Goal: Answer question/provide support: Answer question/provide support

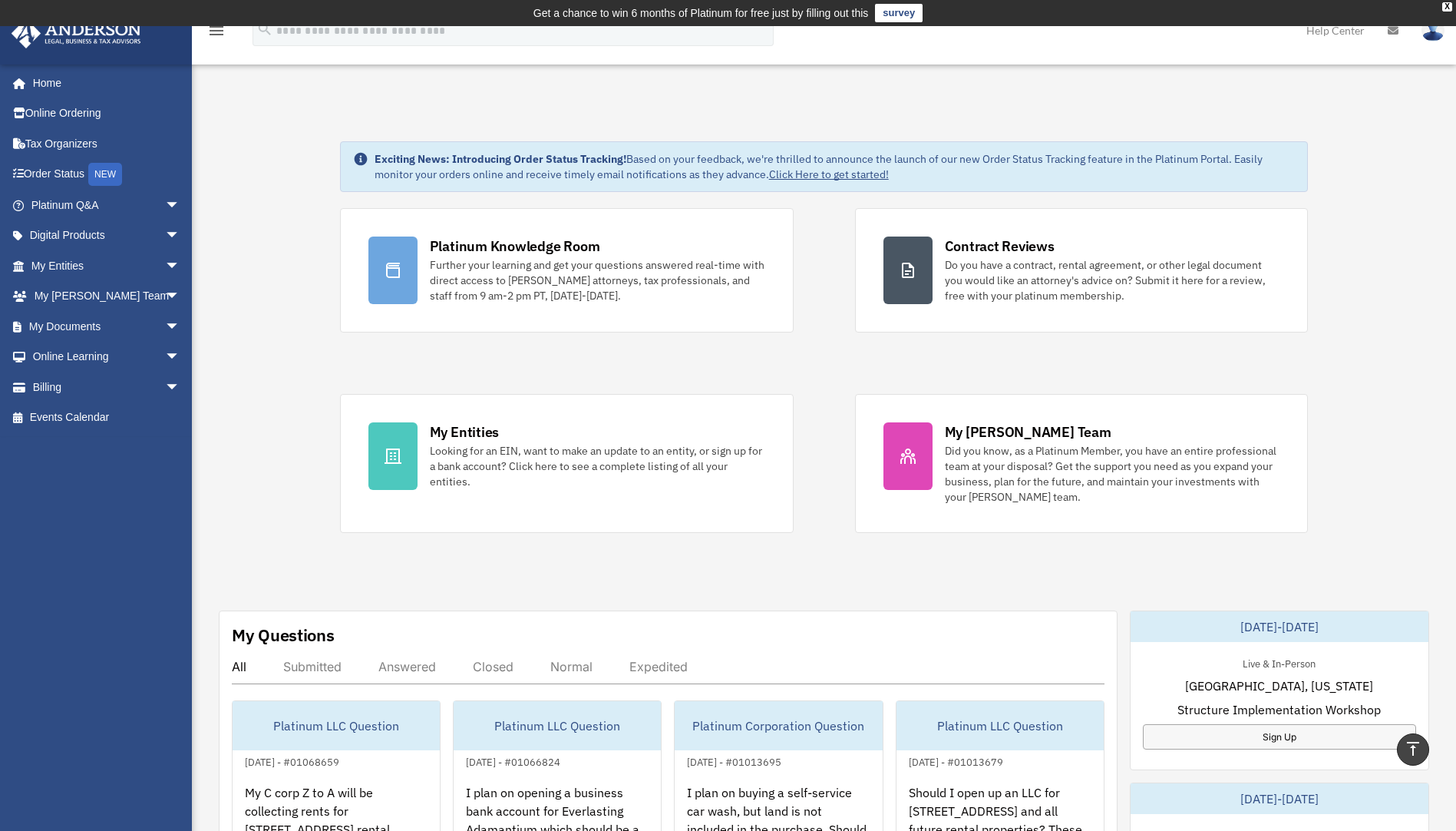
scroll to position [384, 0]
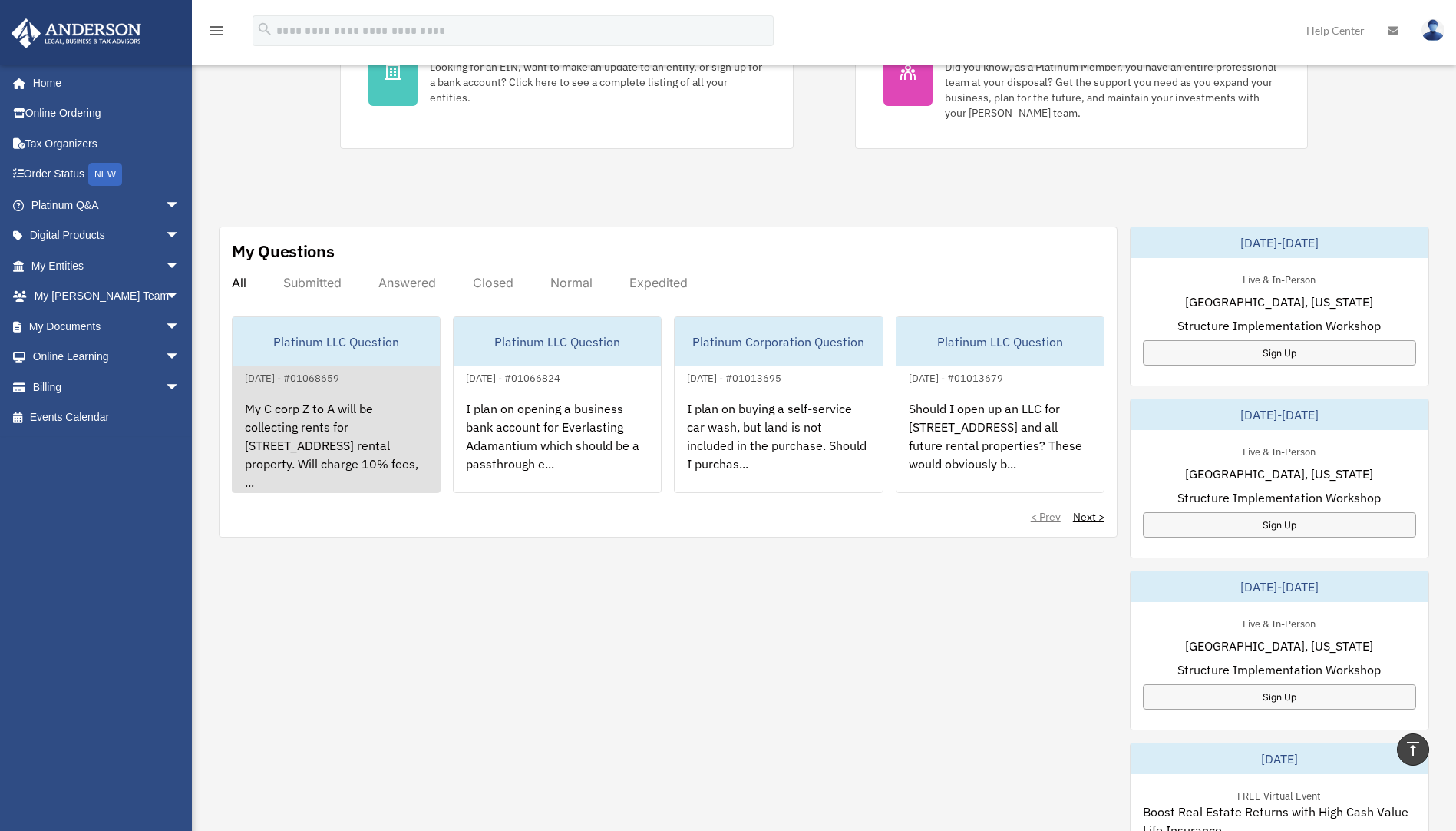
drag, startPoint x: 230, startPoint y: 451, endPoint x: 307, endPoint y: 462, distance: 77.8
click at [234, 450] on div "My Questions All Submitted Answered Closed Normal Expedited Platinum LLC Questi…" at bounding box center [668, 381] width 899 height 311
click at [315, 451] on div "My C corp Z to A will be collecting rents for [STREET_ADDRESS] rental property.…" at bounding box center [336, 447] width 207 height 120
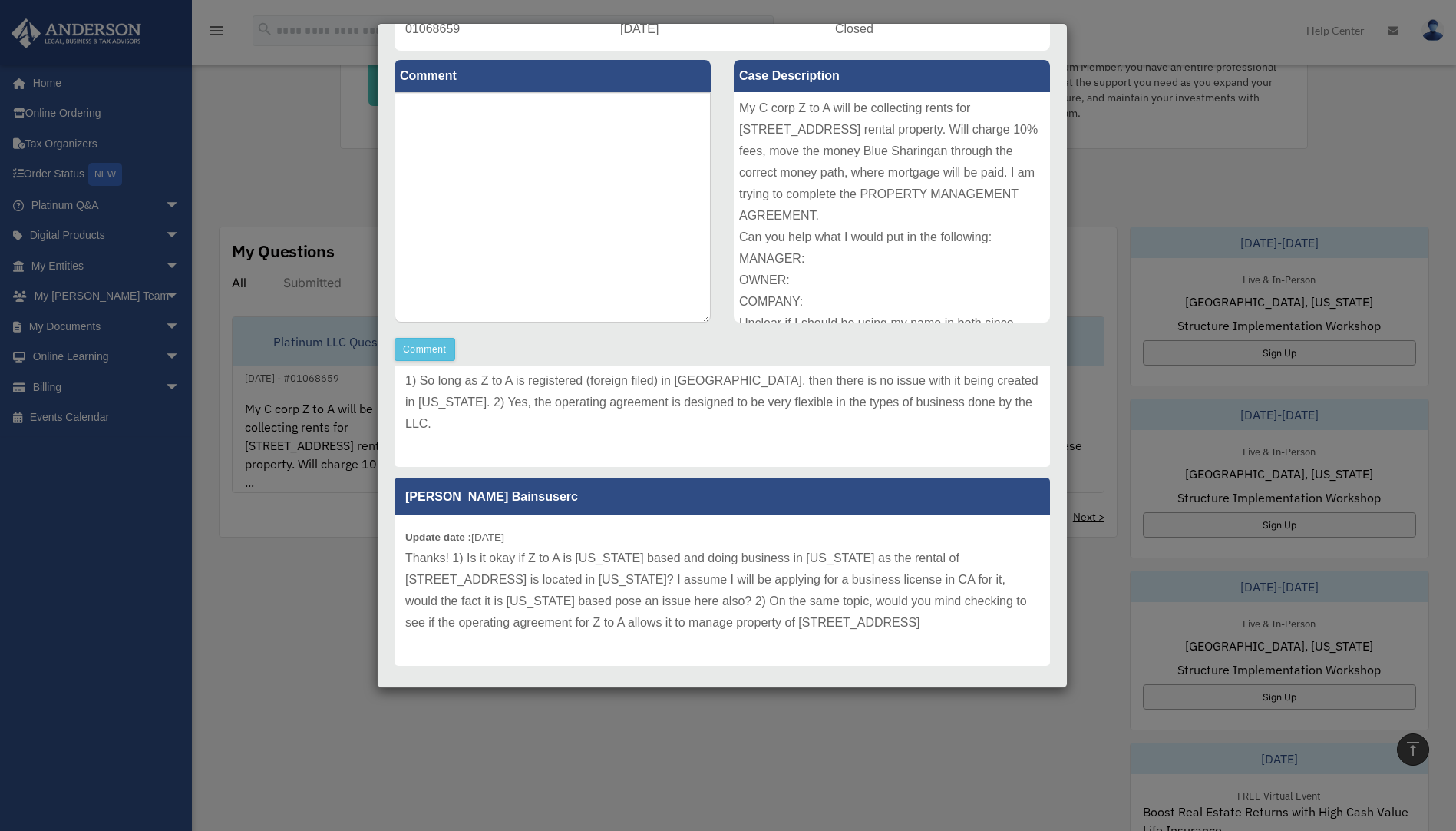
scroll to position [0, 0]
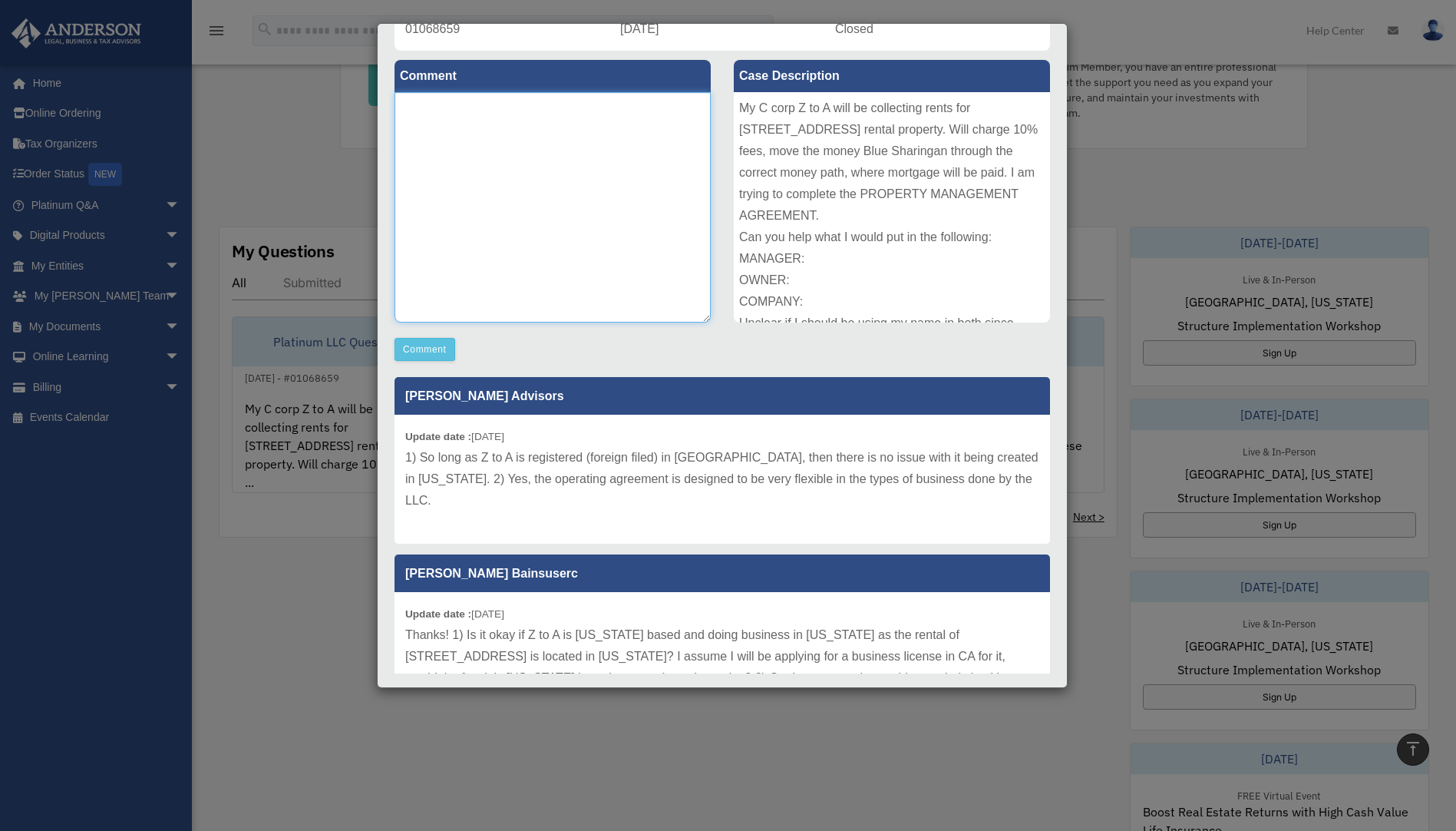
click at [621, 256] on textarea at bounding box center [552, 208] width 316 height 230
type textarea "**********"
click at [421, 360] on button "Comment" at bounding box center [424, 349] width 61 height 23
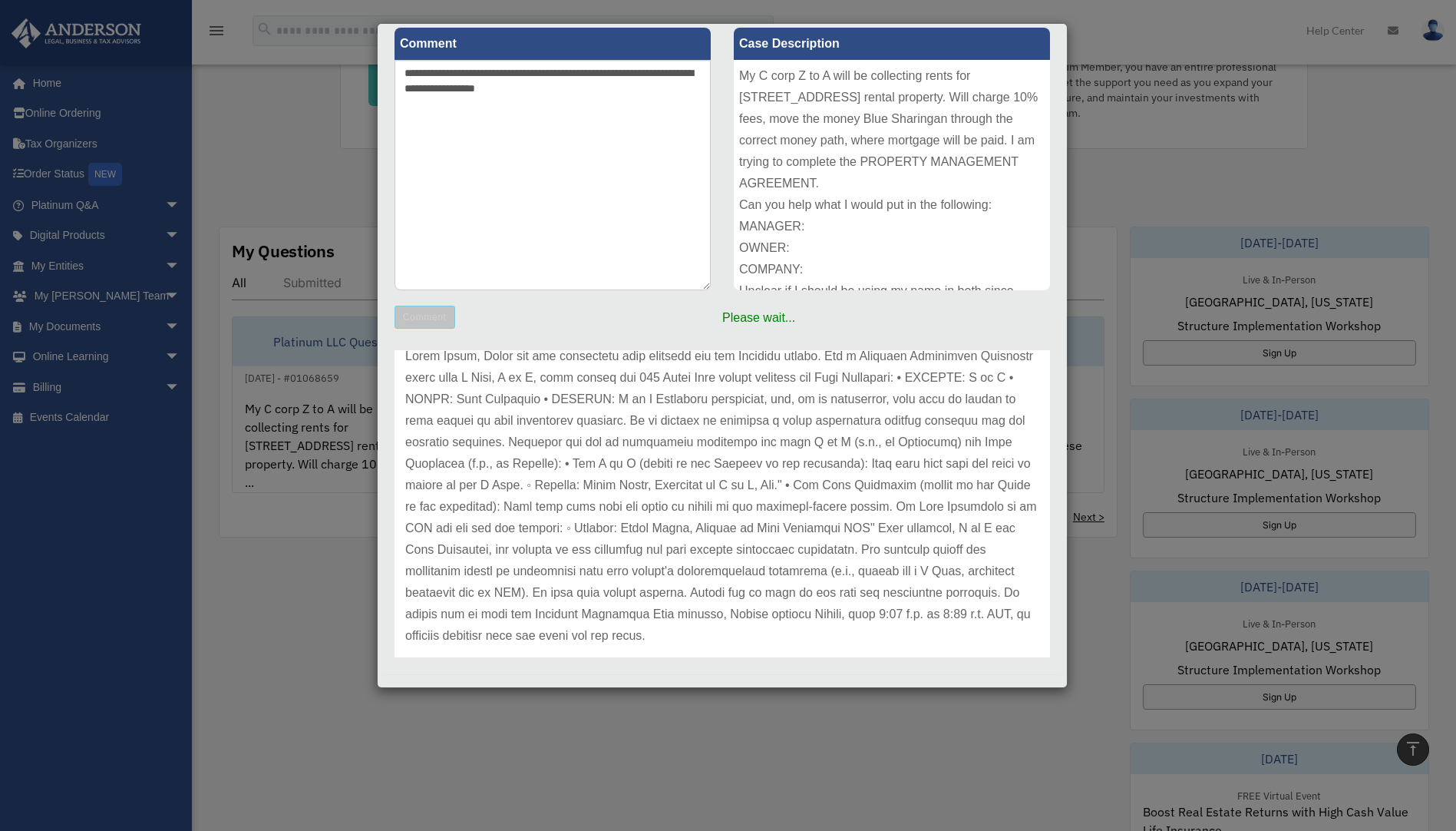
scroll to position [202, 0]
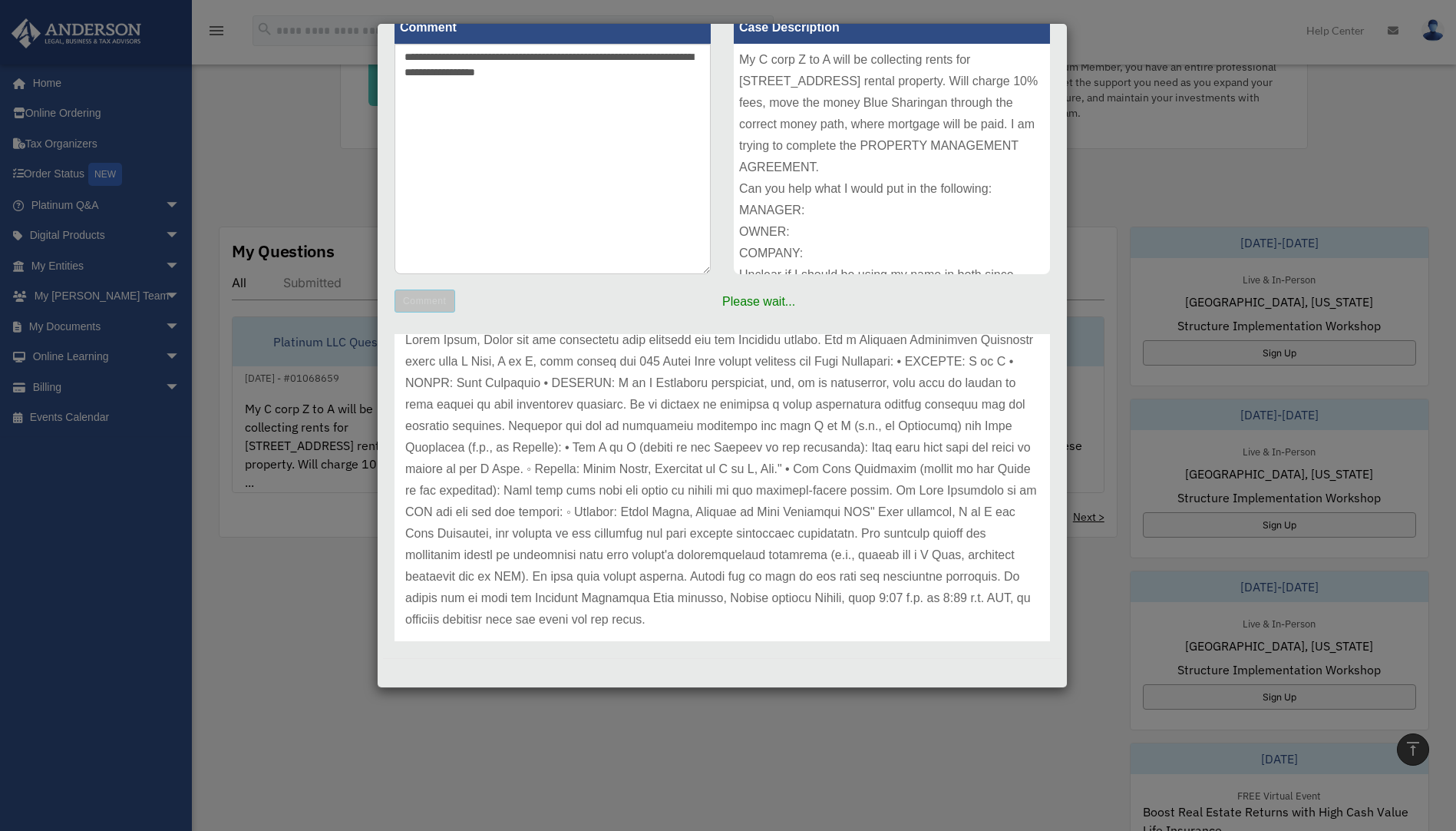
click at [307, 651] on div "Case Detail × Platinum LLC Question Case Number 01068659 Created Date [DATE] St…" at bounding box center [728, 415] width 1456 height 831
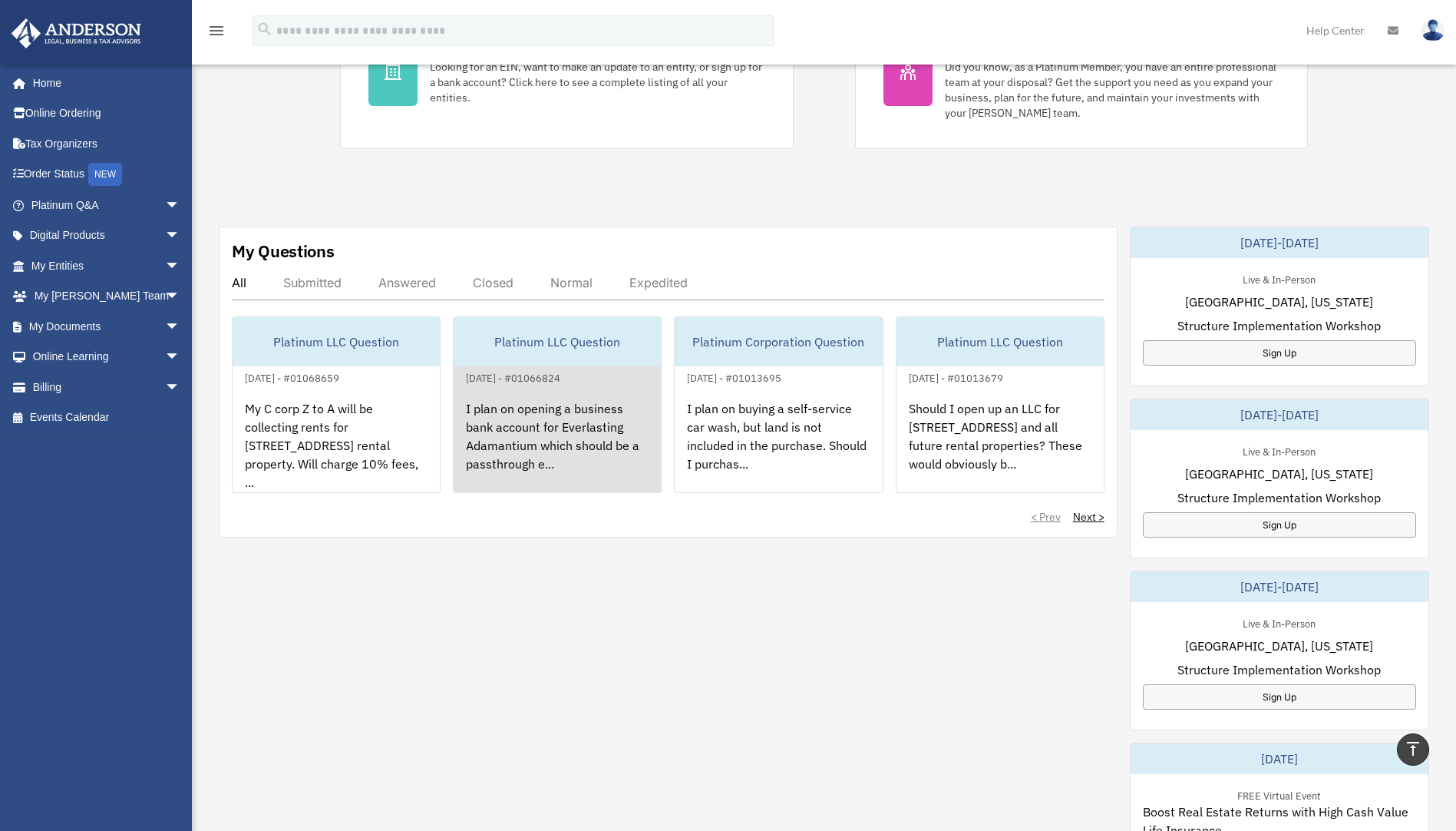
click at [604, 446] on div "I plan on opening a business bank account for Everlasting Adamantium which shou…" at bounding box center [557, 447] width 207 height 120
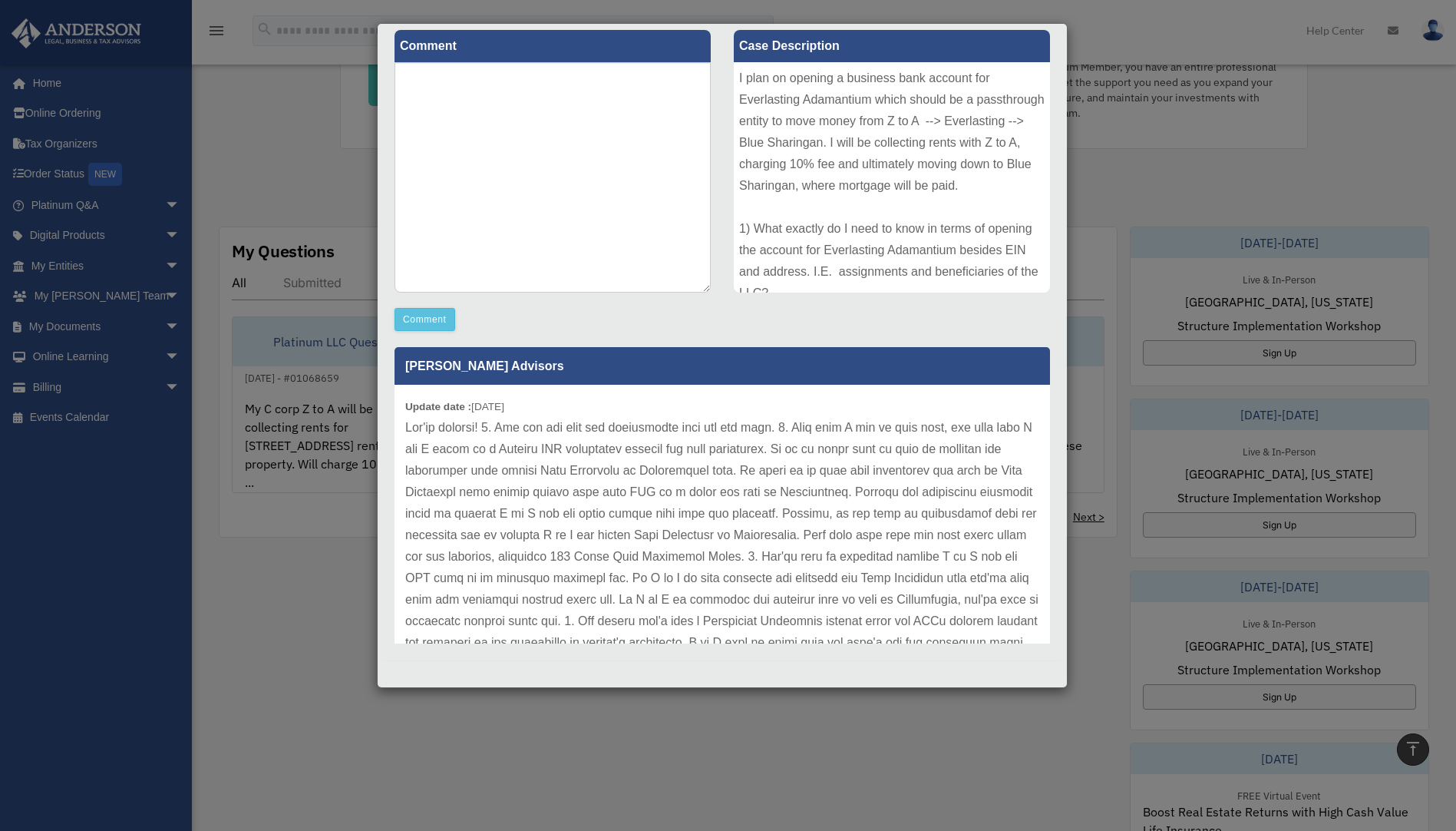
scroll to position [186, 0]
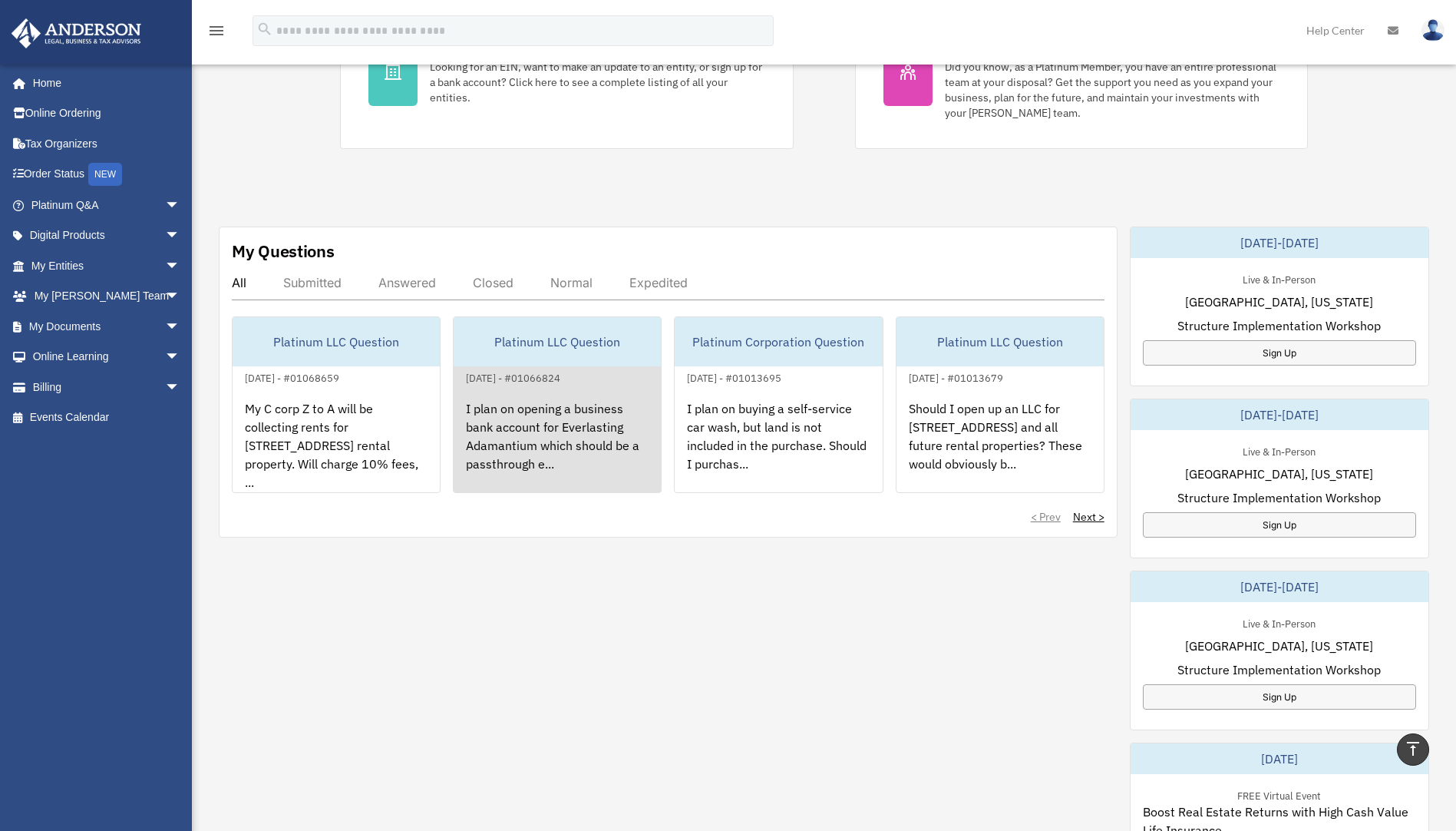
click at [577, 456] on div "I plan on opening a business bank account for Everlasting Adamantium which shou…" at bounding box center [557, 447] width 207 height 120
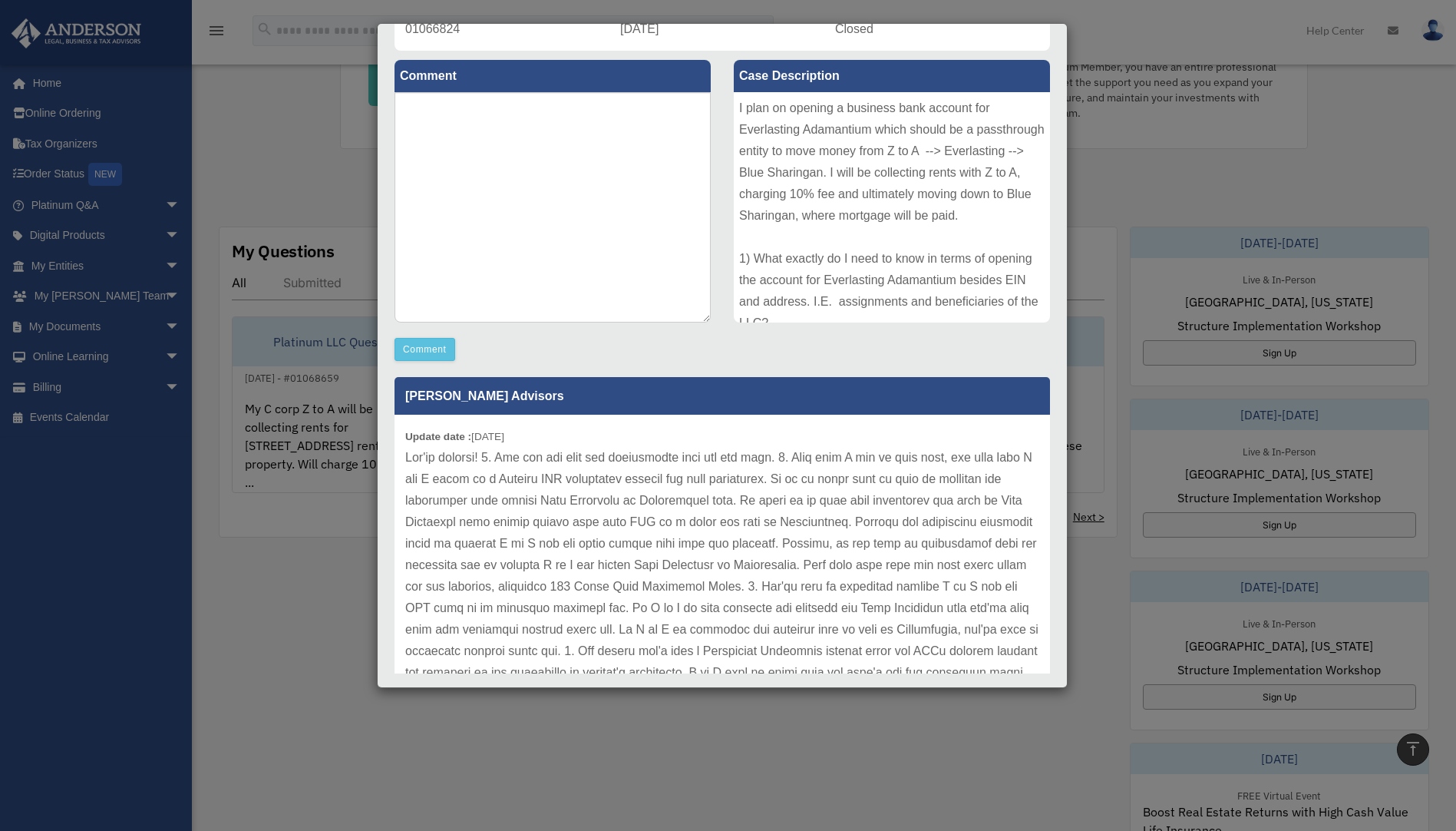
scroll to position [0, 0]
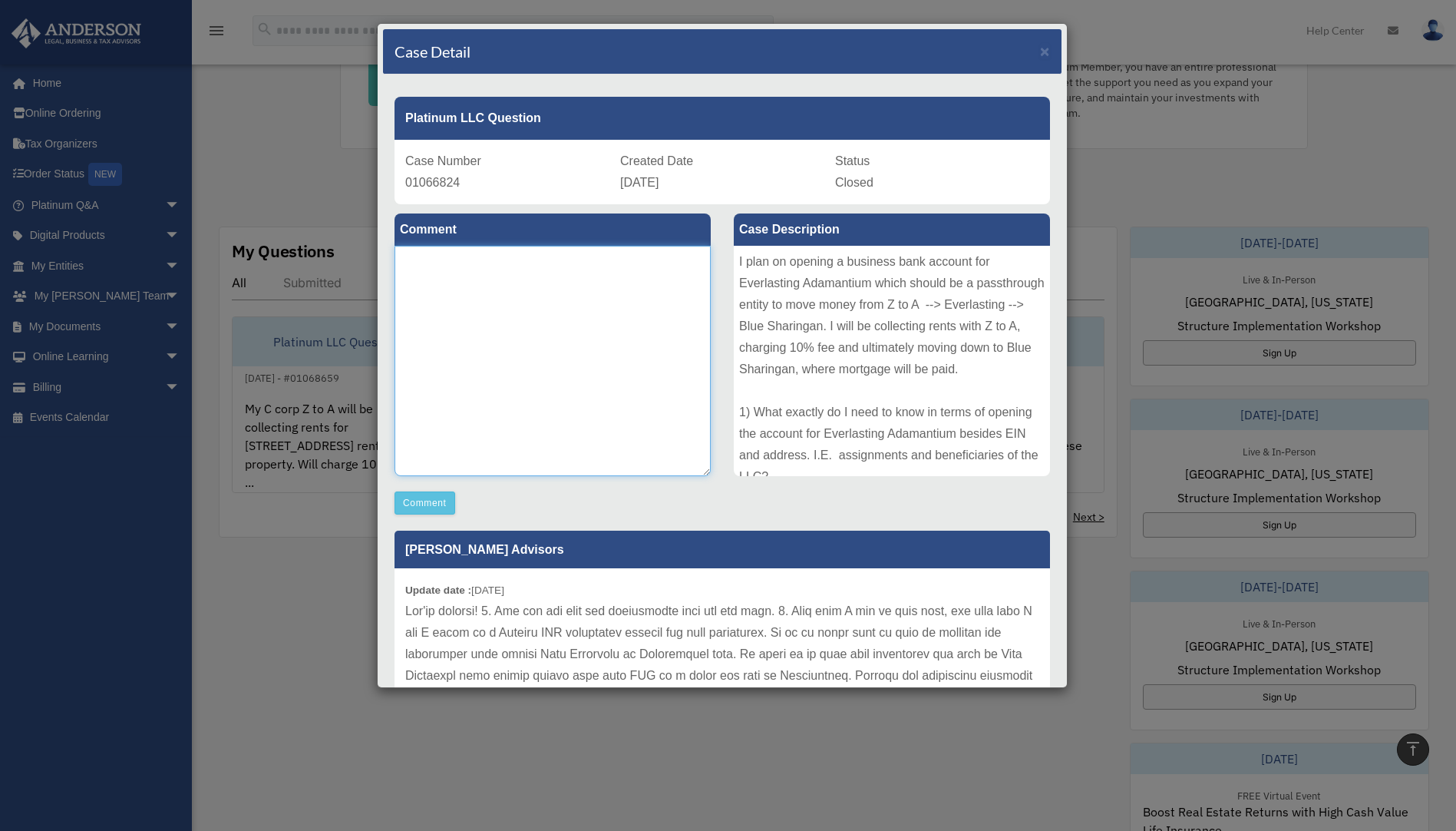
click at [525, 365] on textarea at bounding box center [552, 361] width 316 height 230
type textarea "**********"
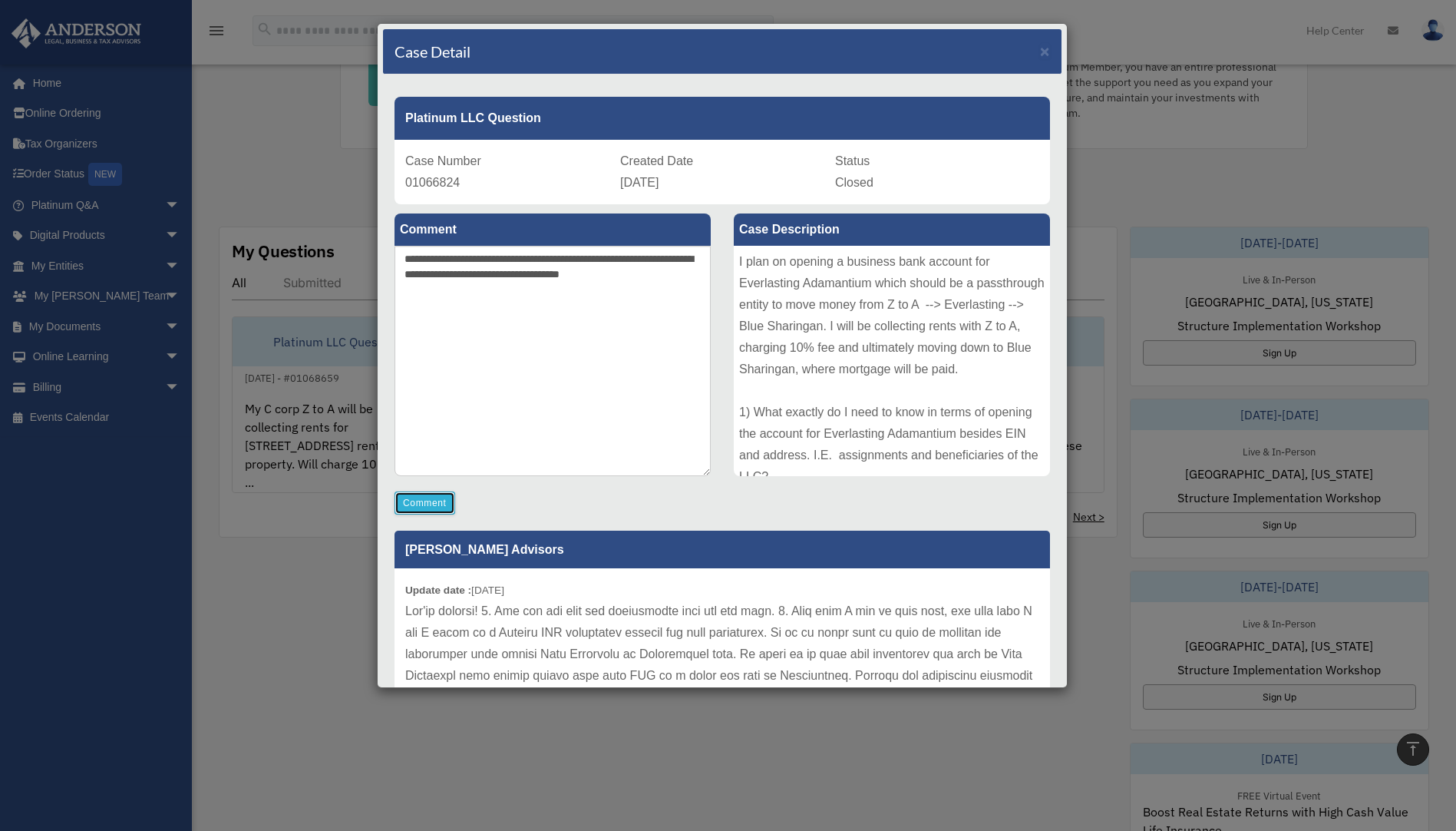
click at [426, 500] on button "Comment" at bounding box center [424, 503] width 61 height 23
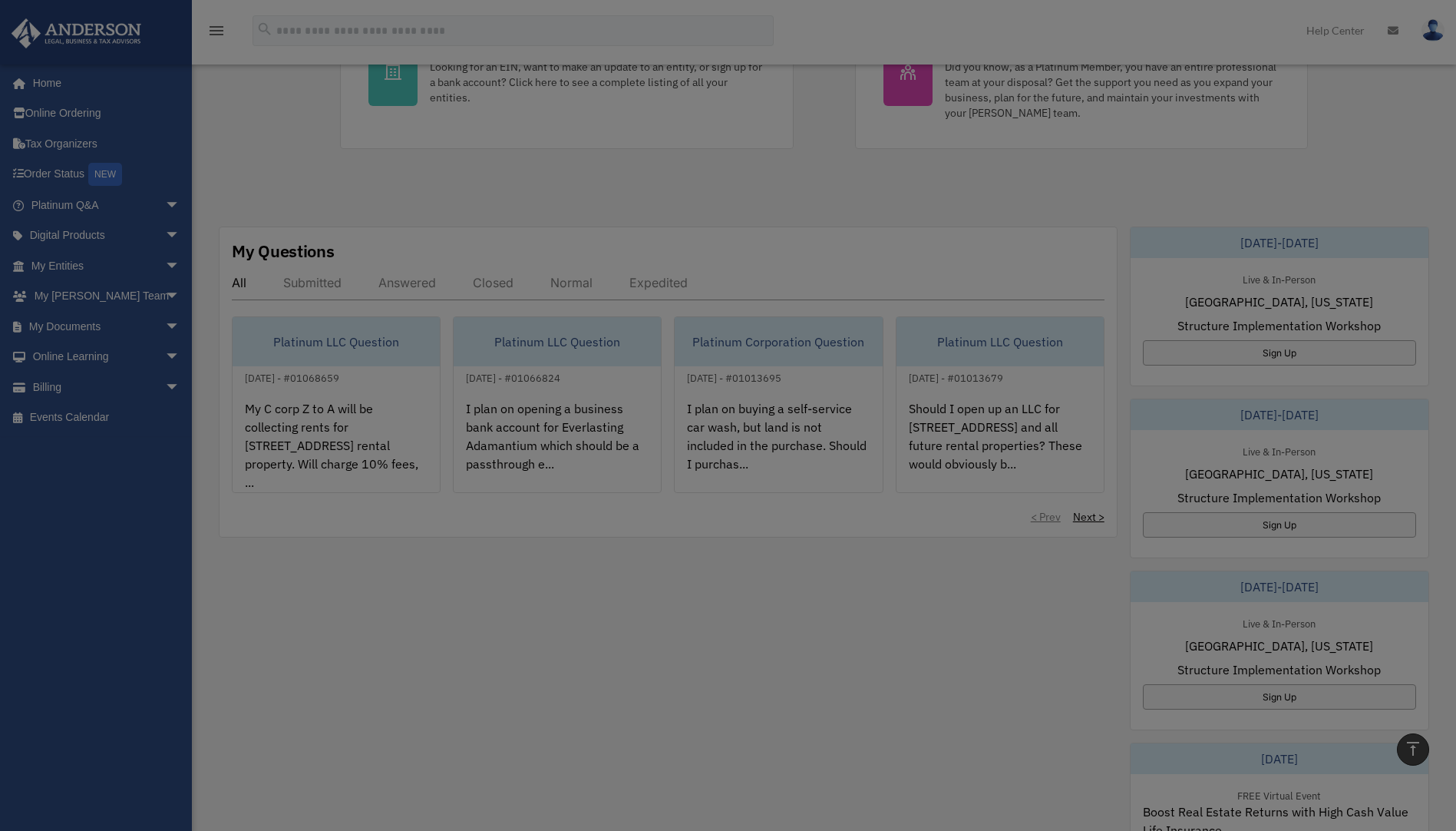
click at [308, 529] on body "X Get a chance to win 6 months of Platinum for free just by filling out this su…" at bounding box center [728, 546] width 1456 height 1861
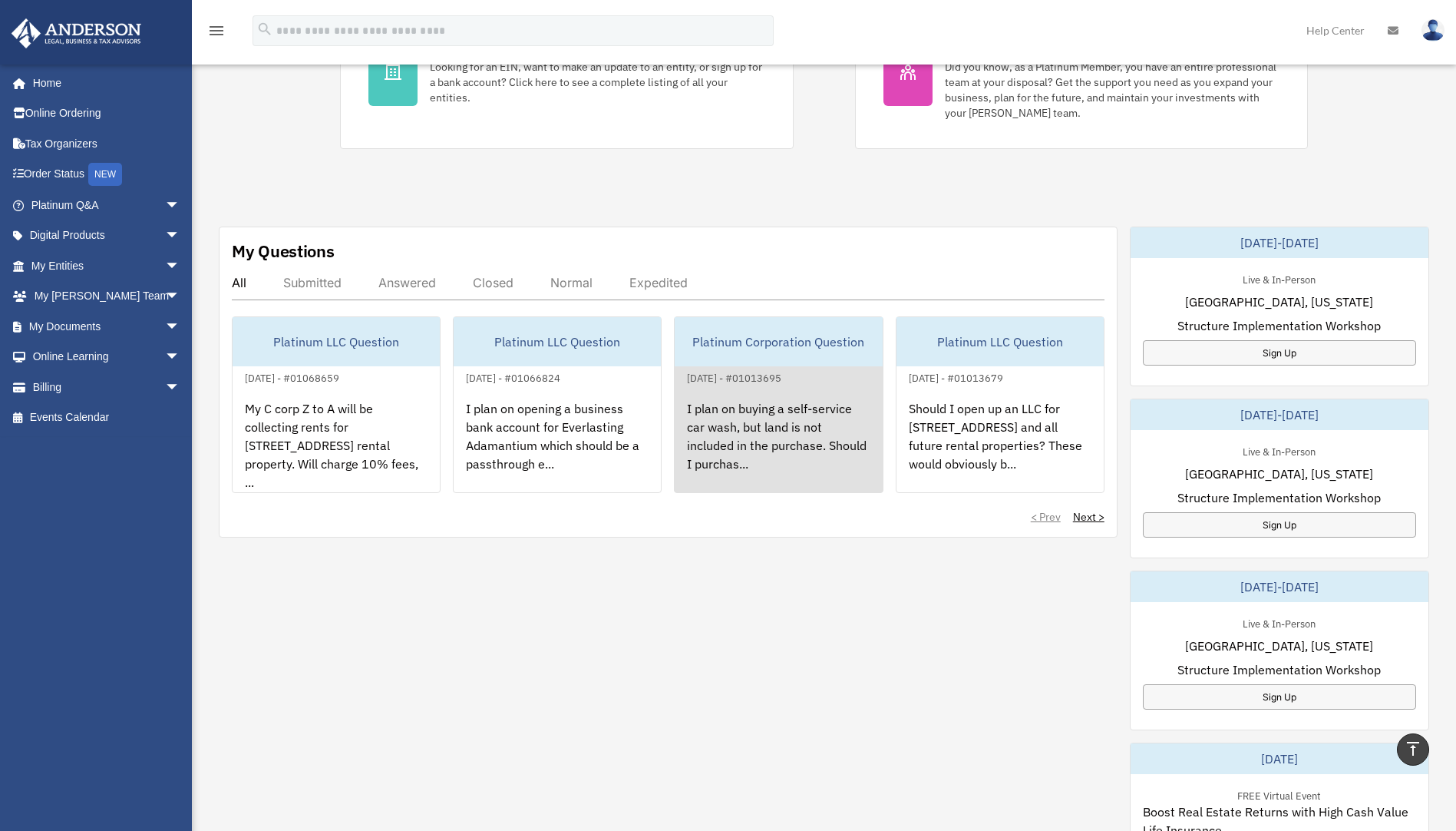
click at [783, 382] on div "[DATE] - #01013695" at bounding box center [734, 376] width 119 height 16
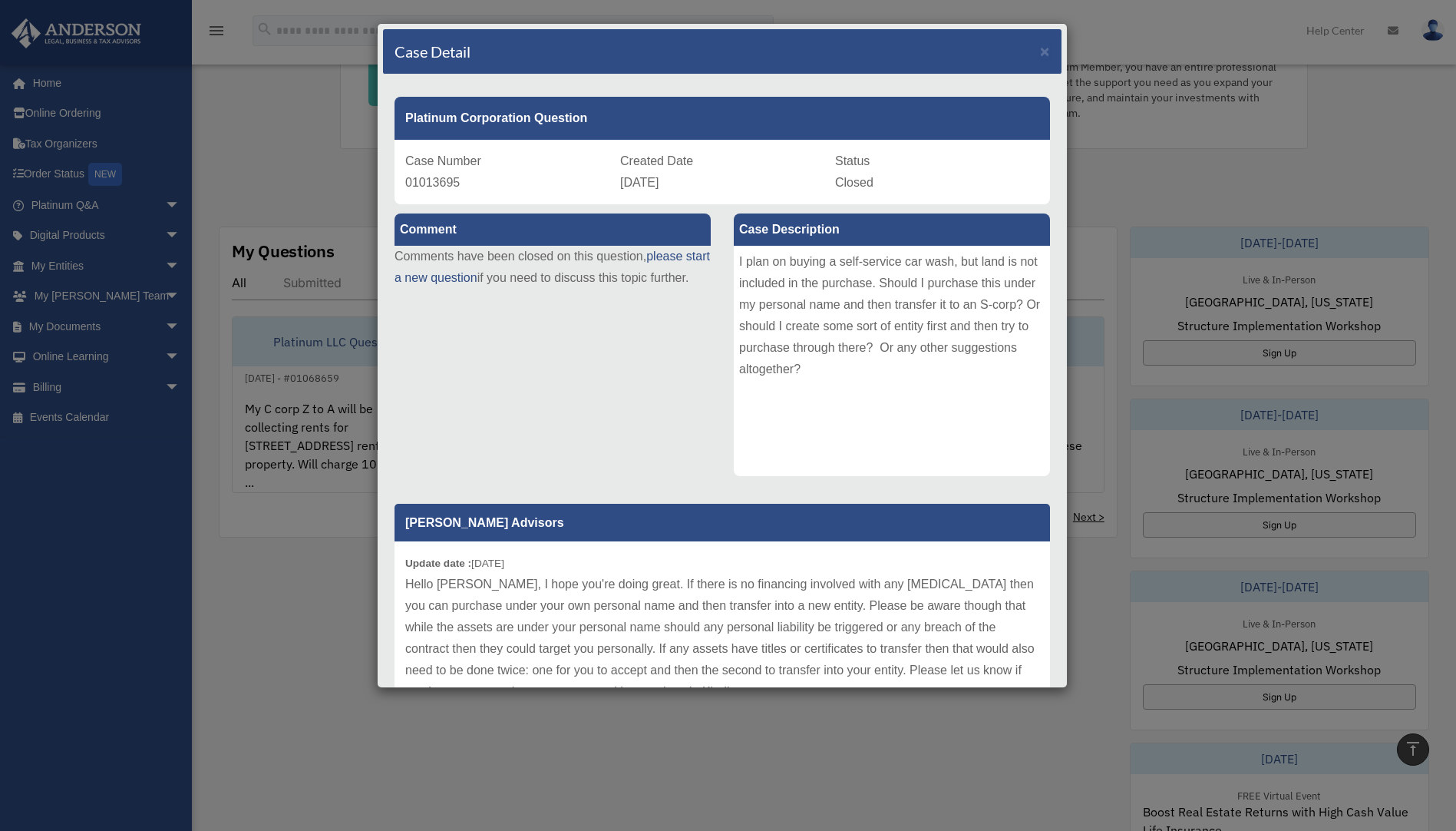
click at [307, 573] on div "Case Detail × Platinum Corporation Question Case Number 01013695 Created Date […" at bounding box center [728, 415] width 1456 height 831
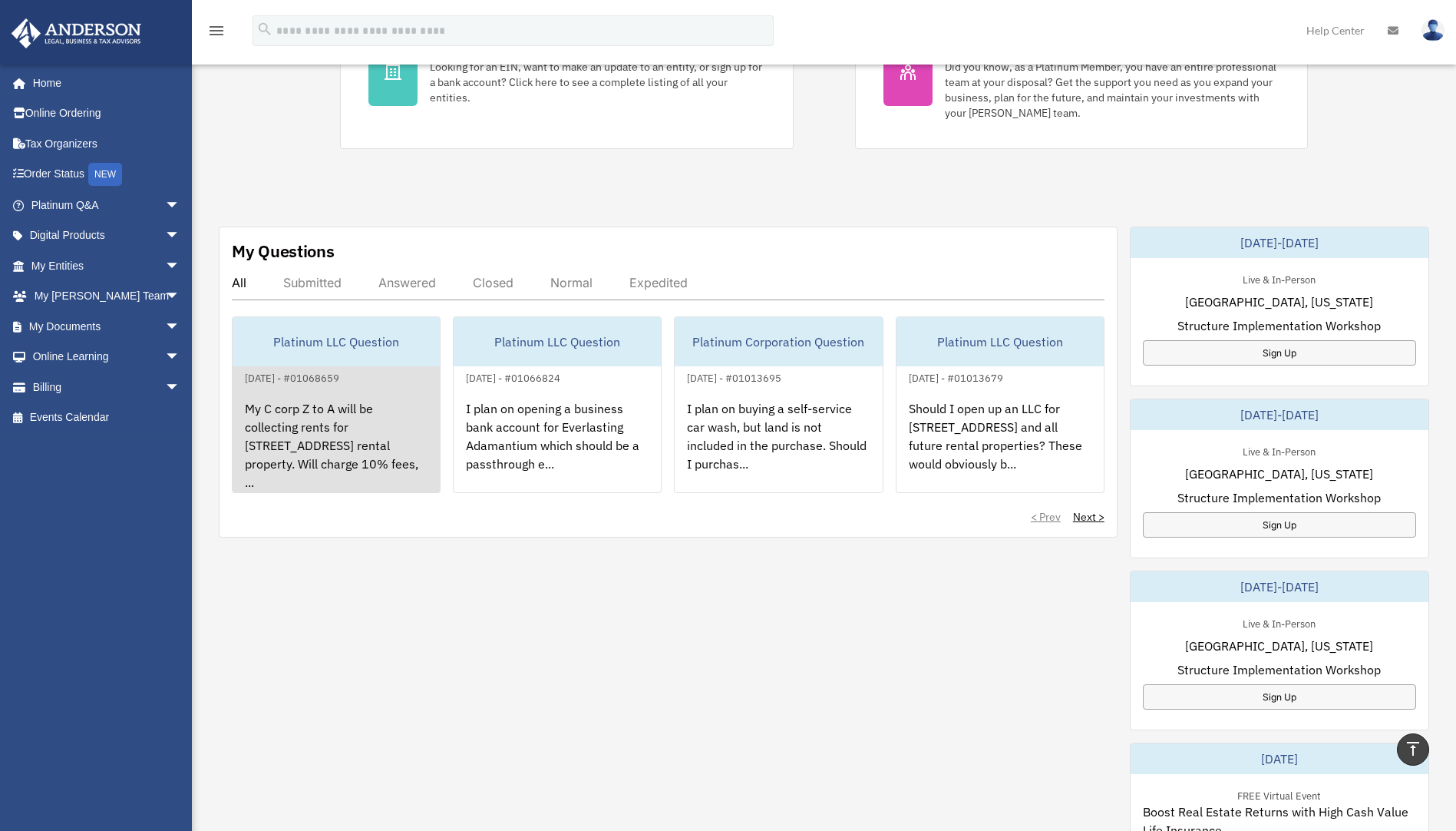
click at [349, 437] on div "My C corp Z to A will be collecting rents for [STREET_ADDRESS] rental property.…" at bounding box center [336, 447] width 207 height 120
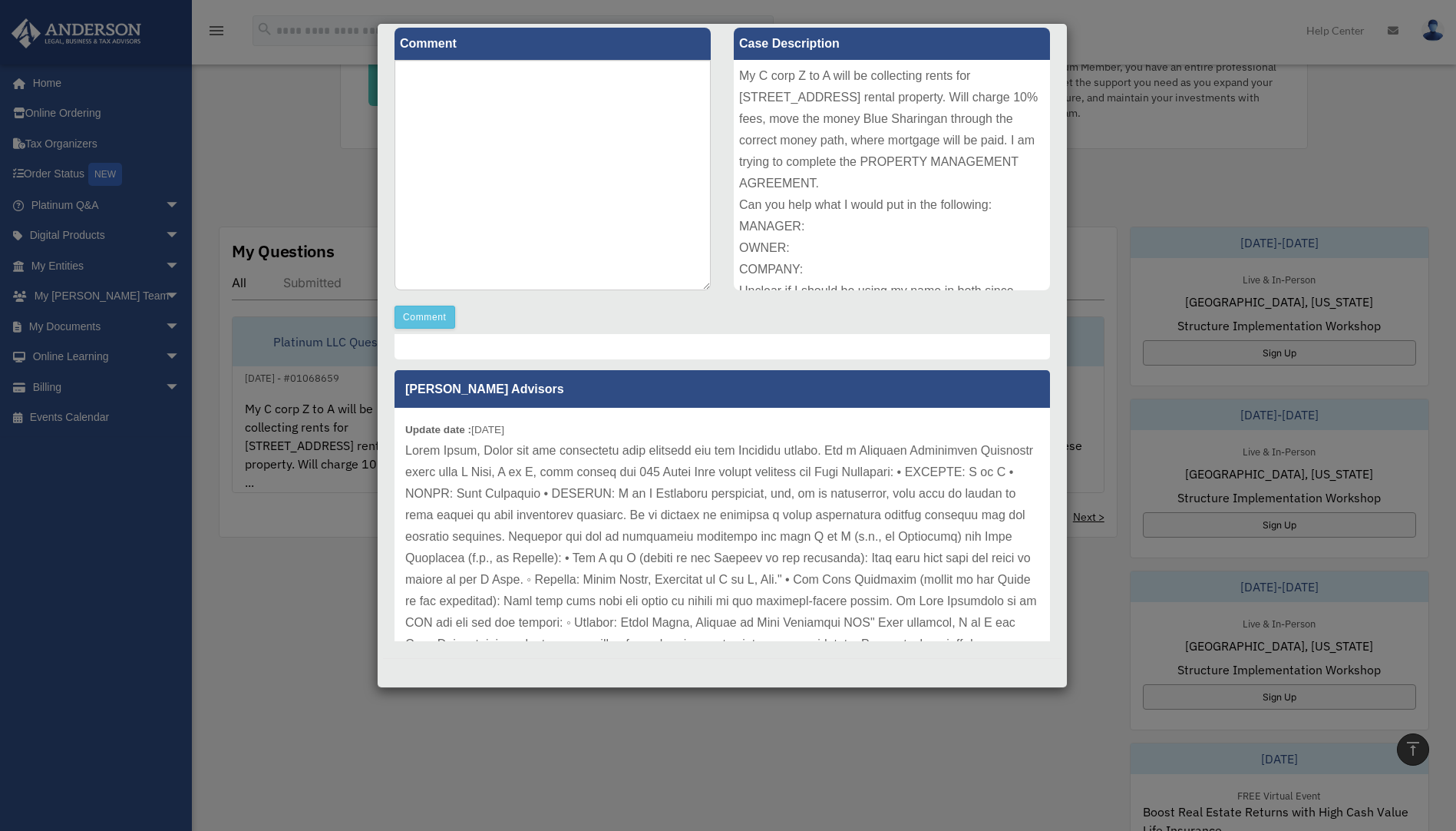
scroll to position [537, 0]
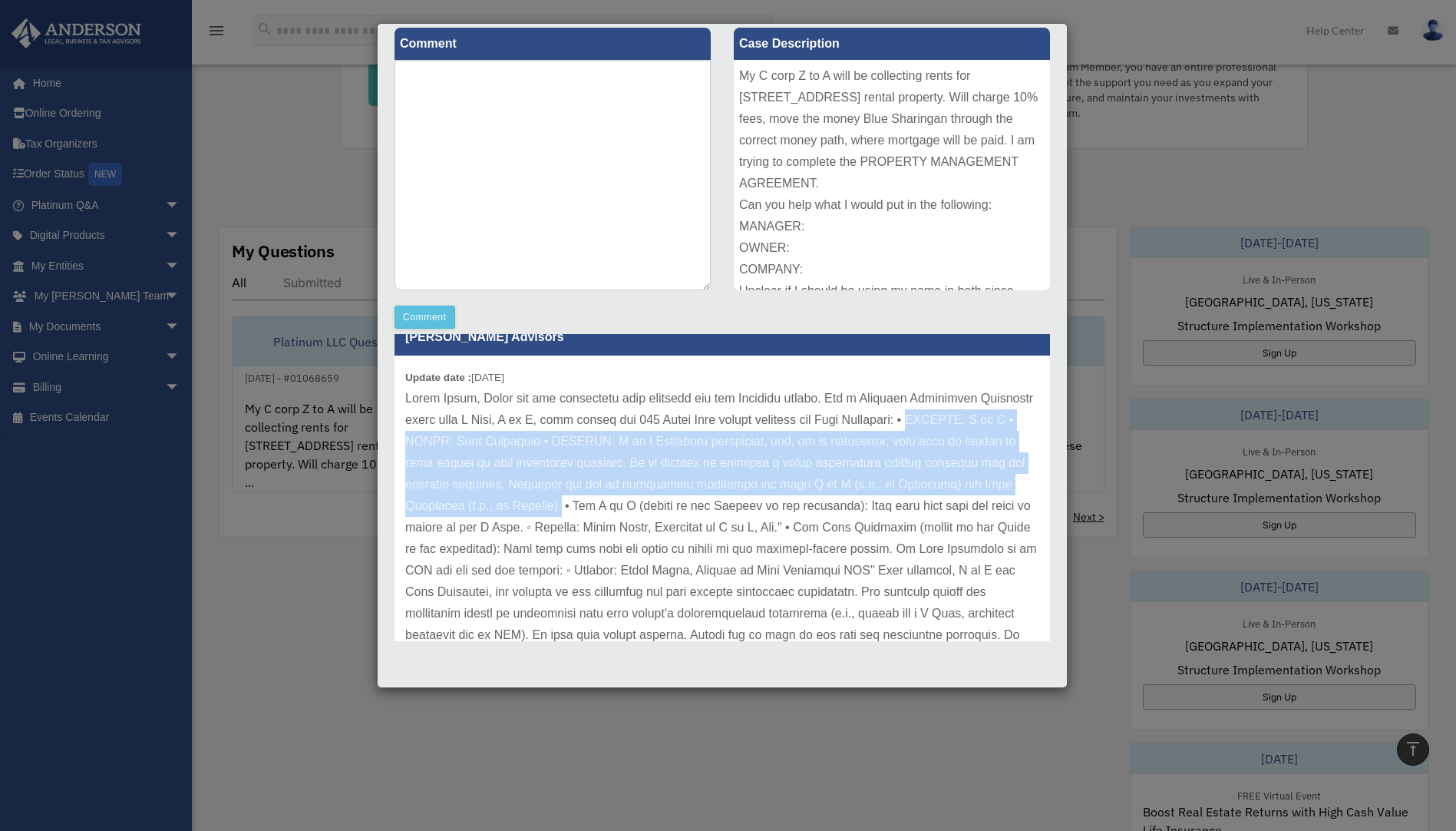
drag, startPoint x: 406, startPoint y: 418, endPoint x: 621, endPoint y: 479, distance: 223.5
click at [621, 479] on p at bounding box center [722, 538] width 634 height 301
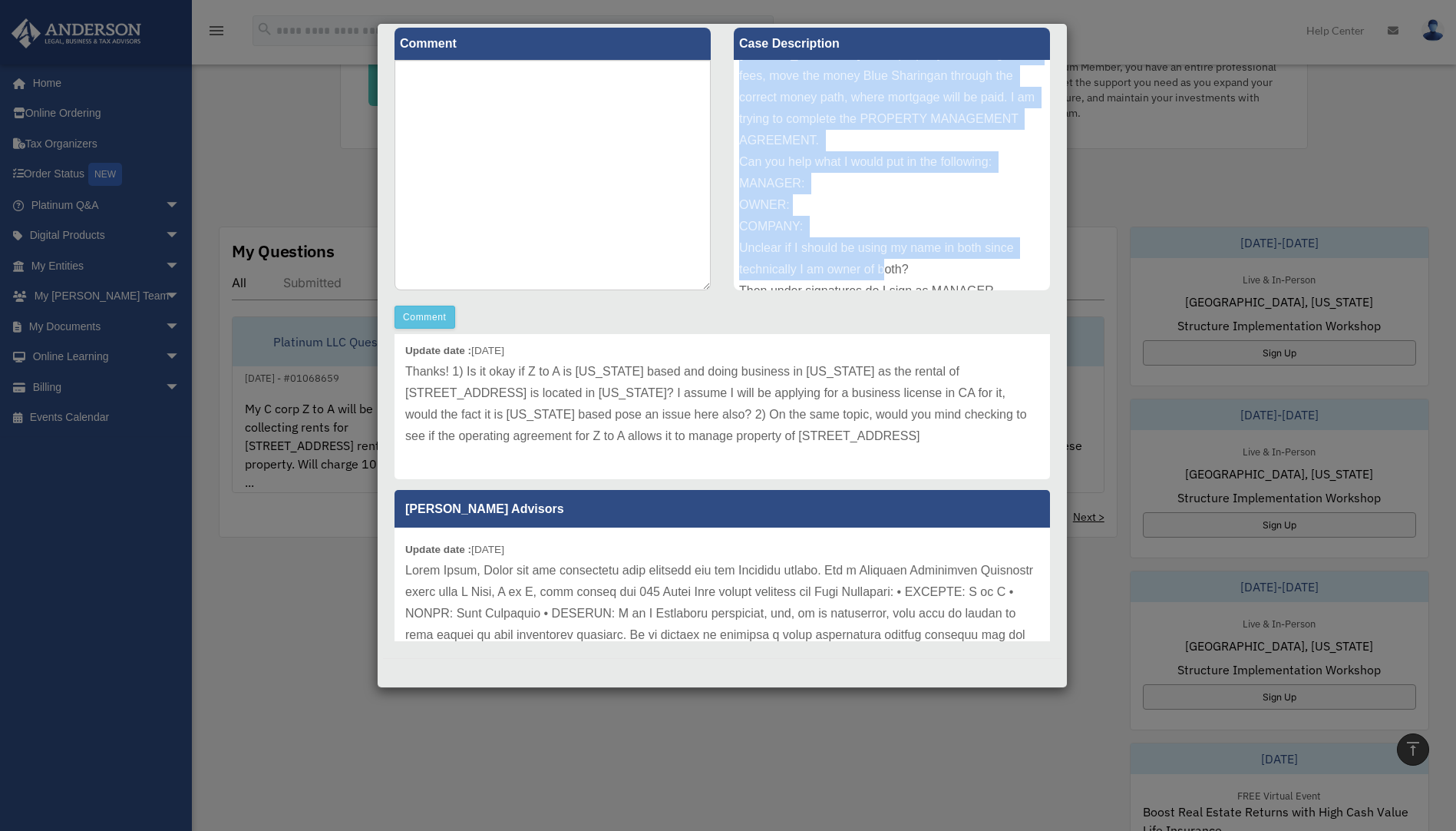
scroll to position [124, 0]
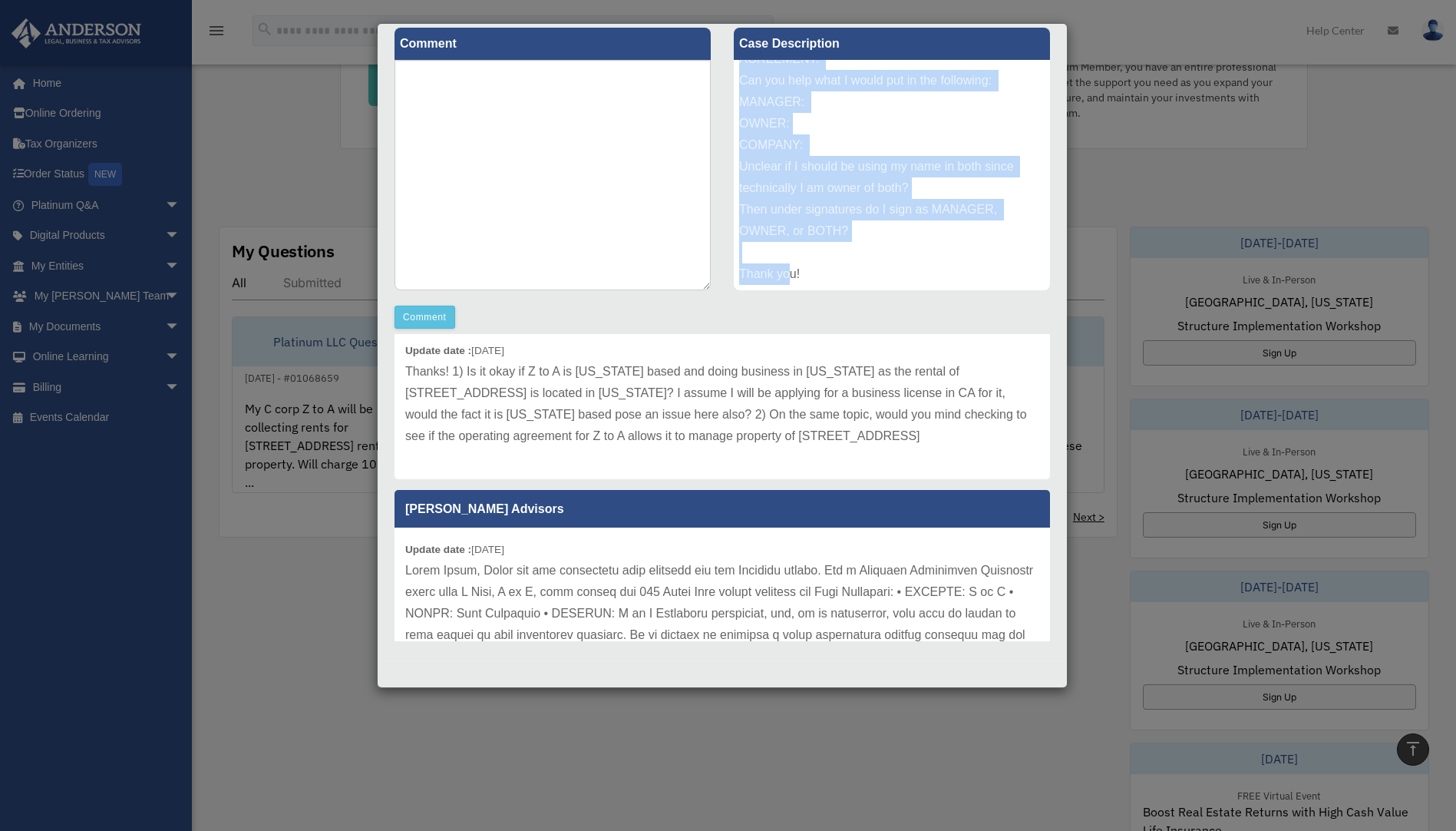
drag, startPoint x: 734, startPoint y: 75, endPoint x: 883, endPoint y: 276, distance: 250.2
click at [883, 276] on div "My C corp Z to A will be collecting rents for [STREET_ADDRESS] rental property.…" at bounding box center [892, 175] width 316 height 230
drag, startPoint x: 883, startPoint y: 276, endPoint x: 807, endPoint y: 210, distance: 100.7
copy div "My C corp Z to A will be collecting rents for [STREET_ADDRESS] rental property.…"
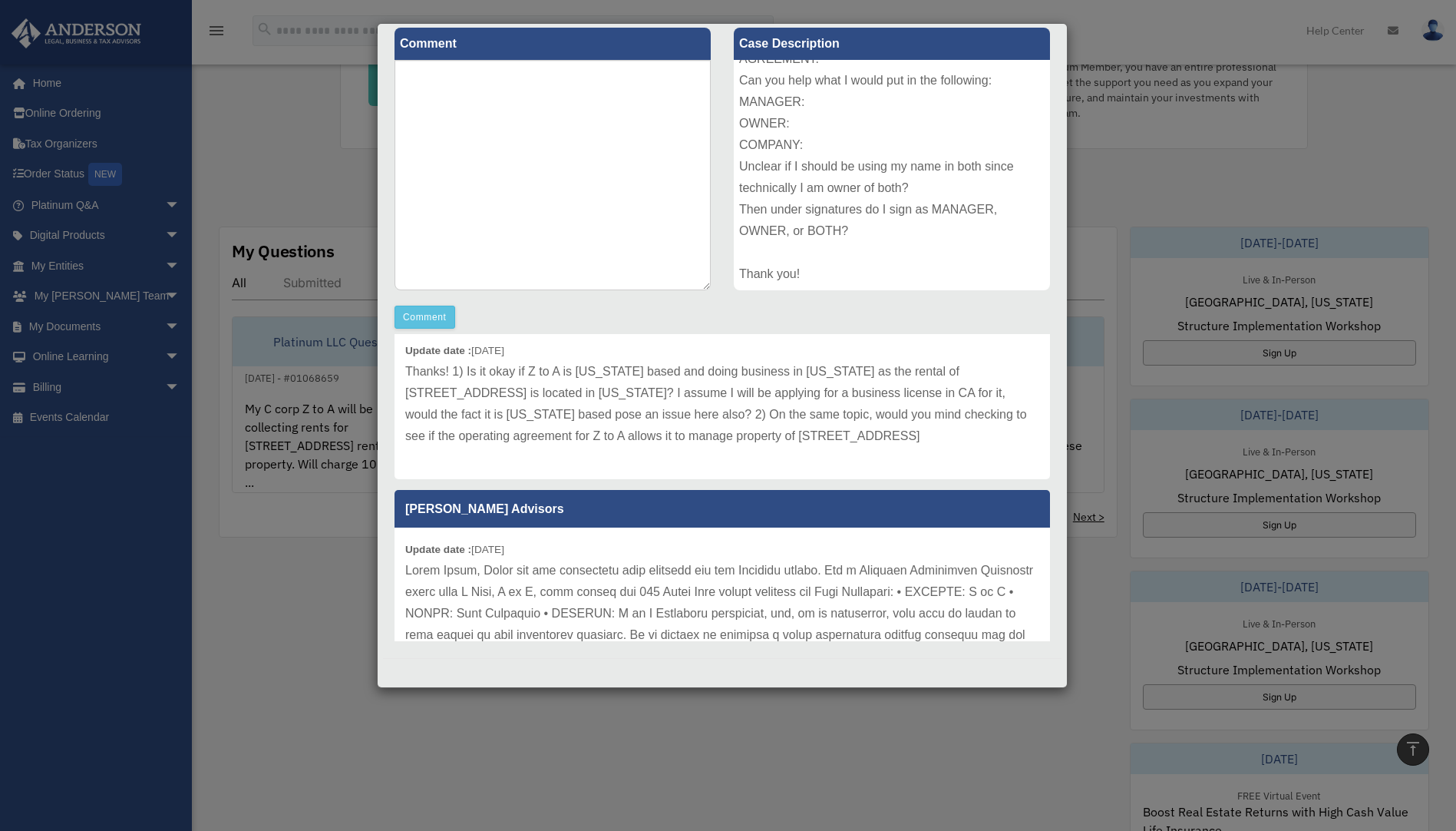
click at [284, 158] on div "Case Detail × Platinum LLC Question Case Number 01068659 Created Date [DATE] St…" at bounding box center [728, 415] width 1456 height 831
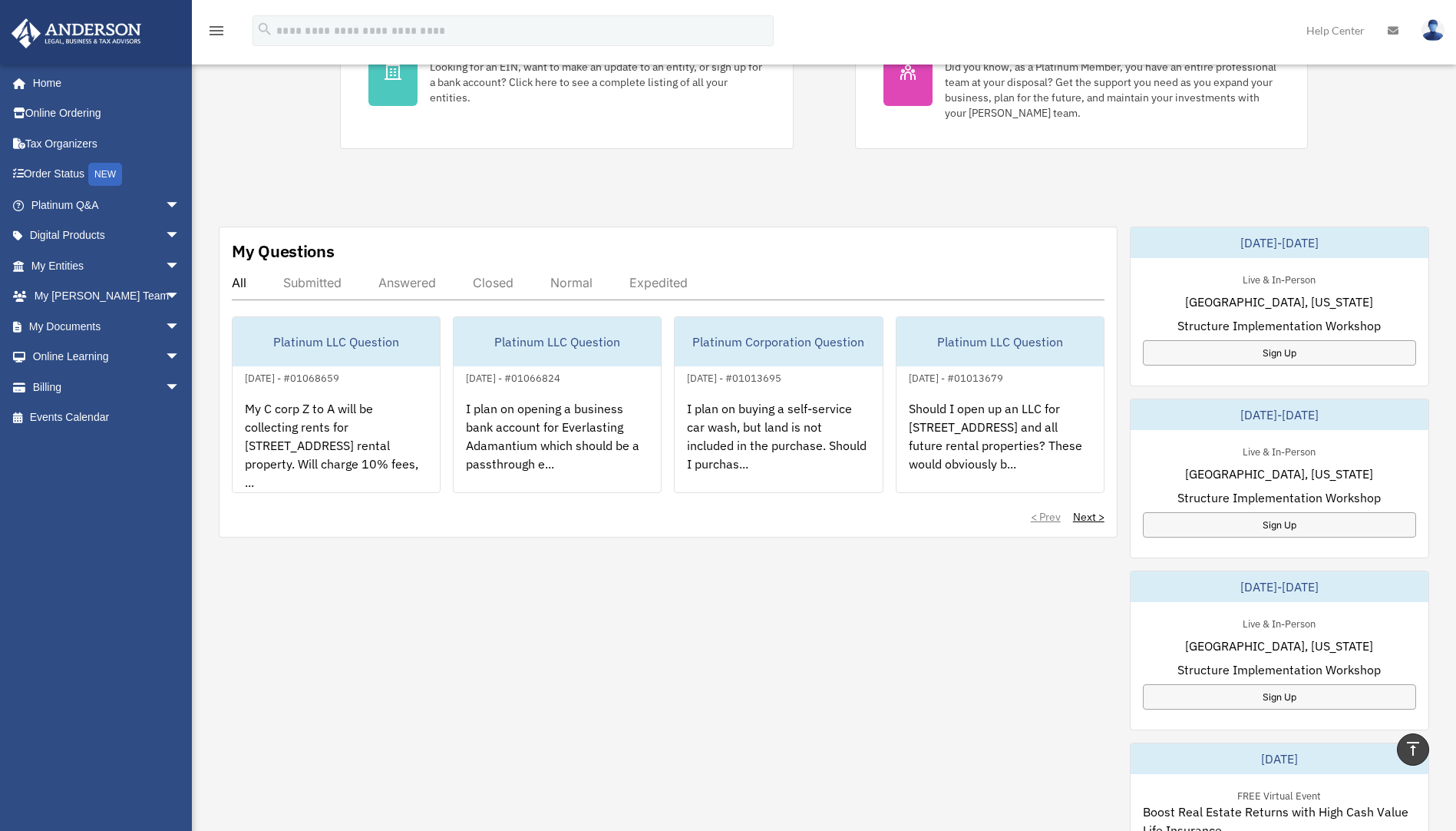
click at [307, 780] on div "My Questions All Submitted Answered Closed Normal Expedited Platinum LLC Questi…" at bounding box center [823, 659] width 1210 height 867
click at [886, 791] on div "My Questions All Submitted Answered Closed Normal Expedited Platinum LLC Questi…" at bounding box center [823, 659] width 1210 height 867
